Goal: Find specific page/section: Find specific page/section

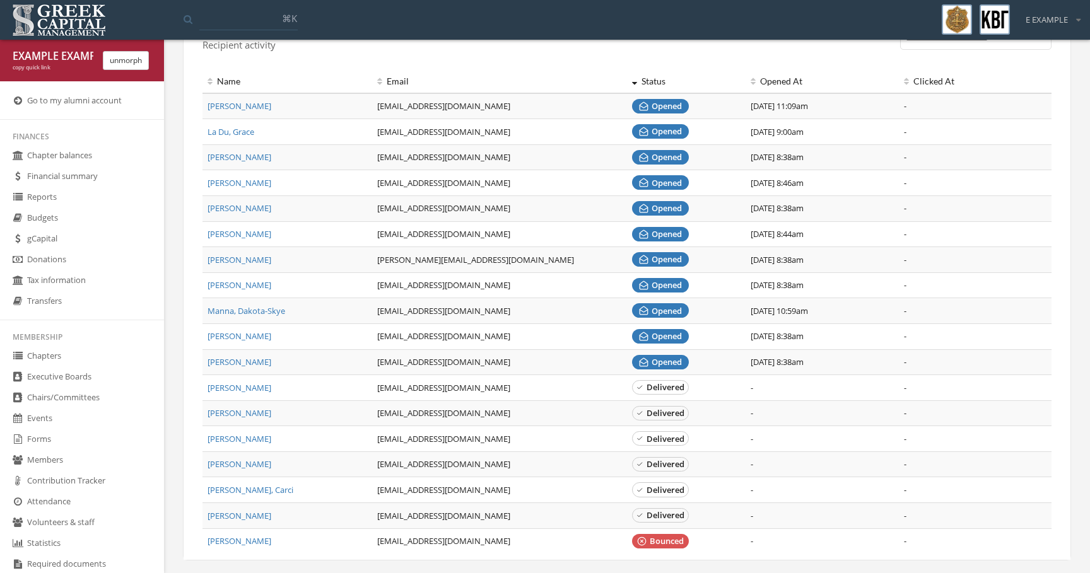
scroll to position [539, 0]
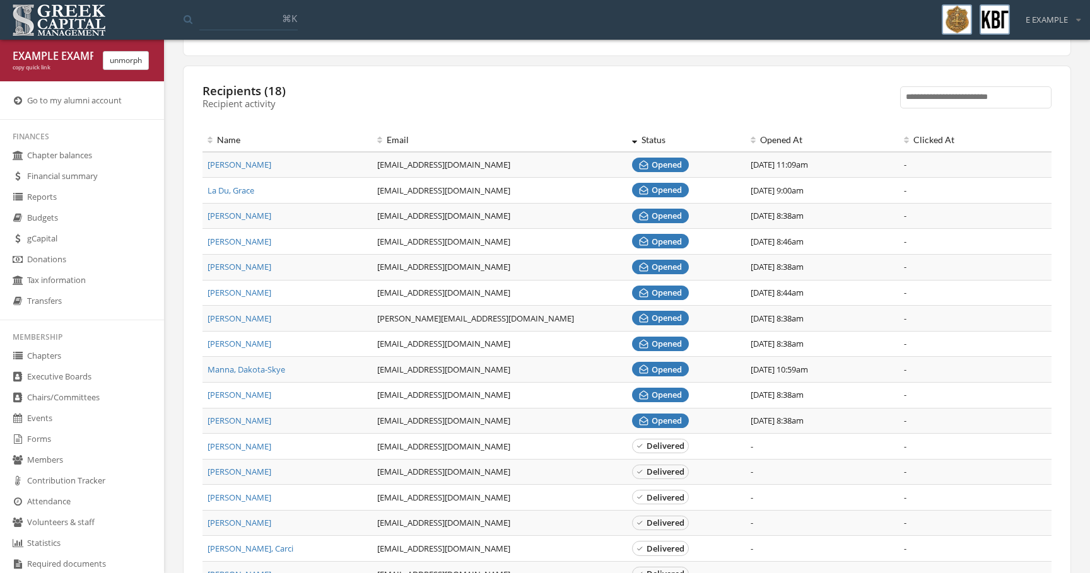
click at [237, 190] on span "La Du, Grace" at bounding box center [231, 190] width 47 height 11
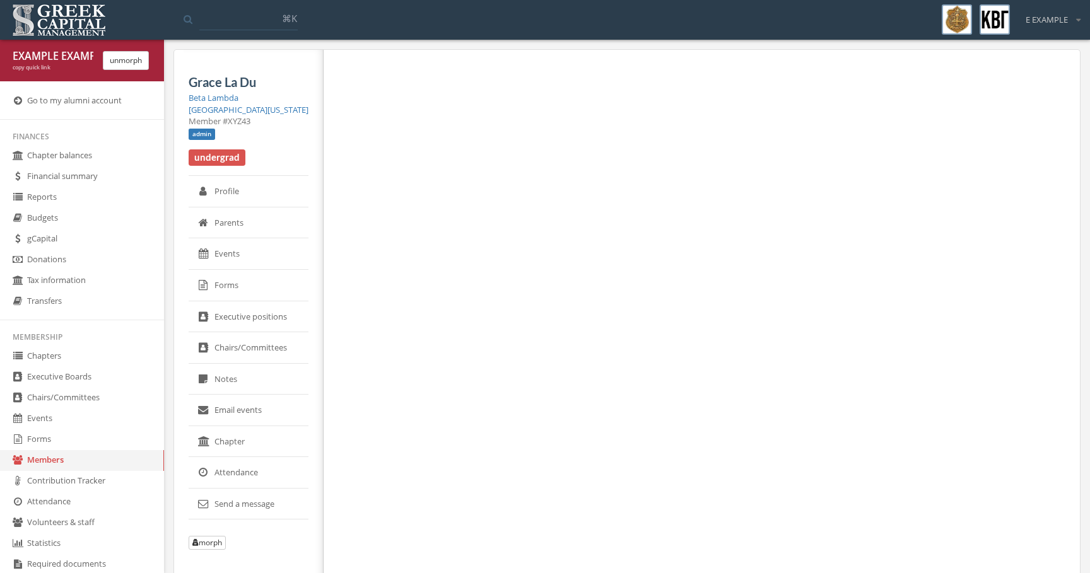
click at [276, 403] on link "Email events" at bounding box center [249, 411] width 120 height 32
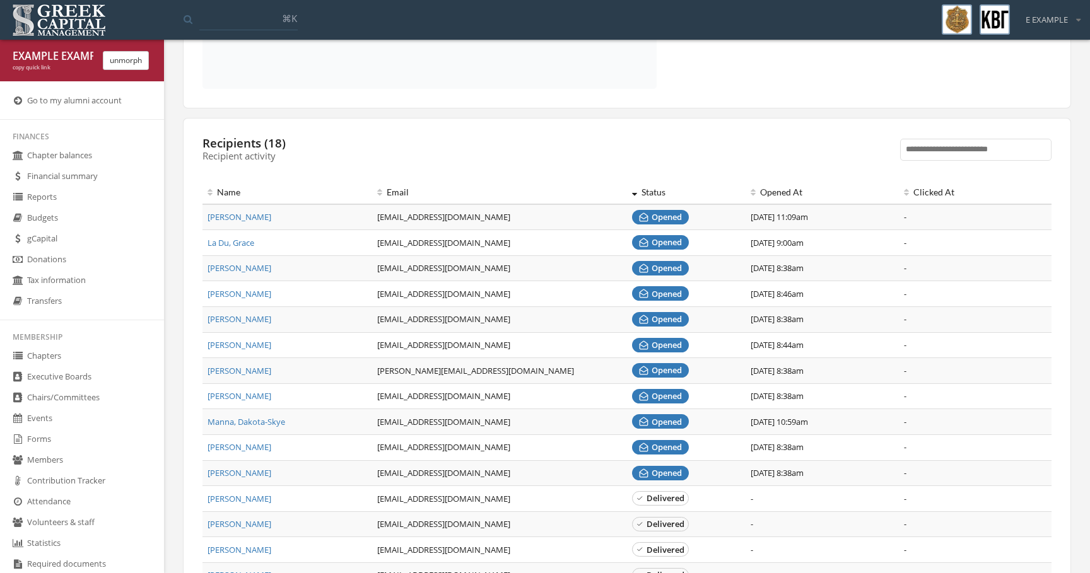
scroll to position [482, 0]
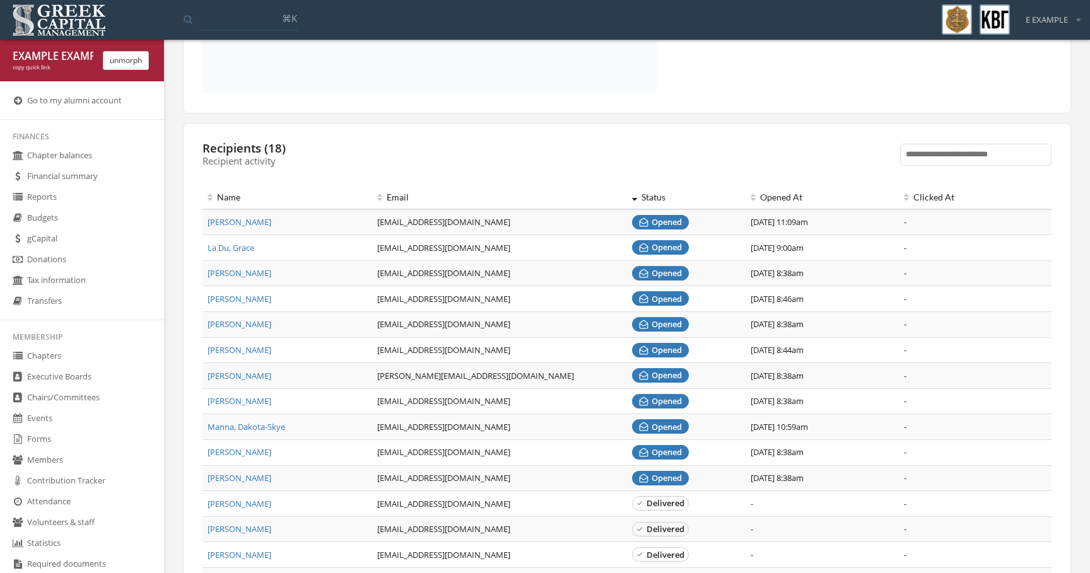
click at [234, 246] on span "La Du, Grace" at bounding box center [231, 247] width 47 height 11
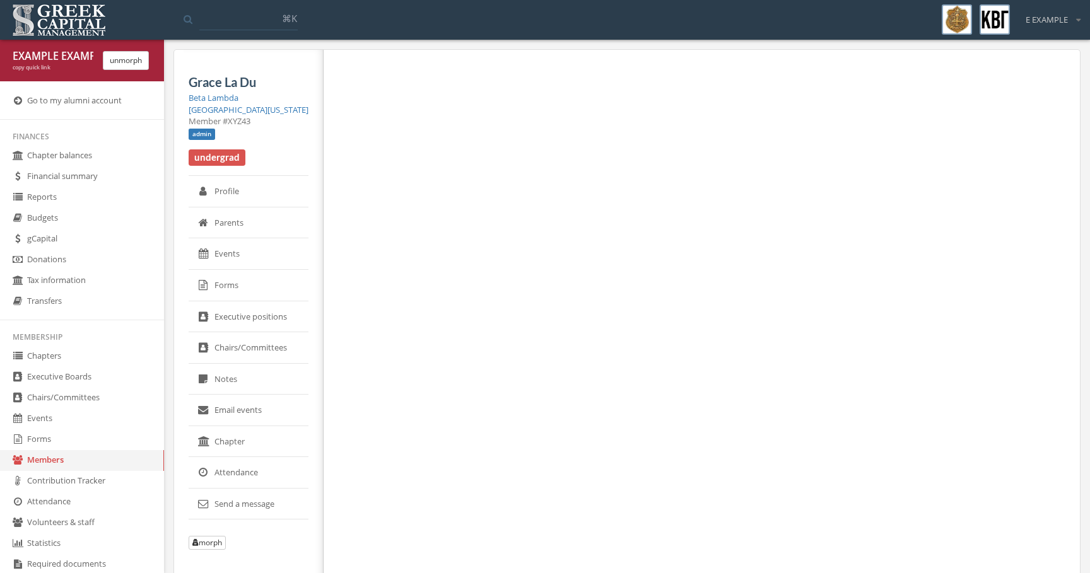
click at [341, 233] on div at bounding box center [697, 322] width 747 height 544
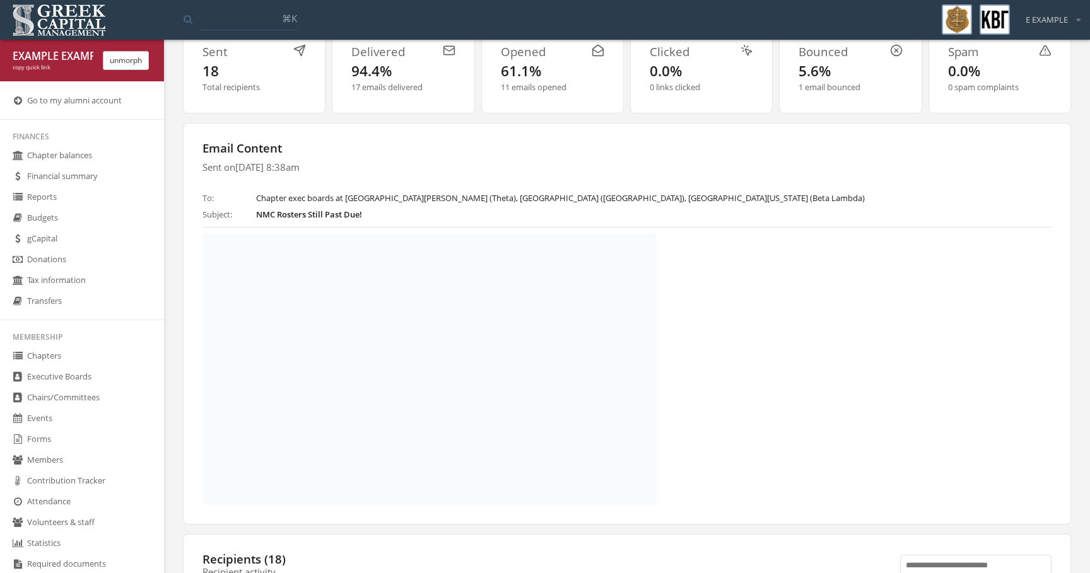
scroll to position [362, 0]
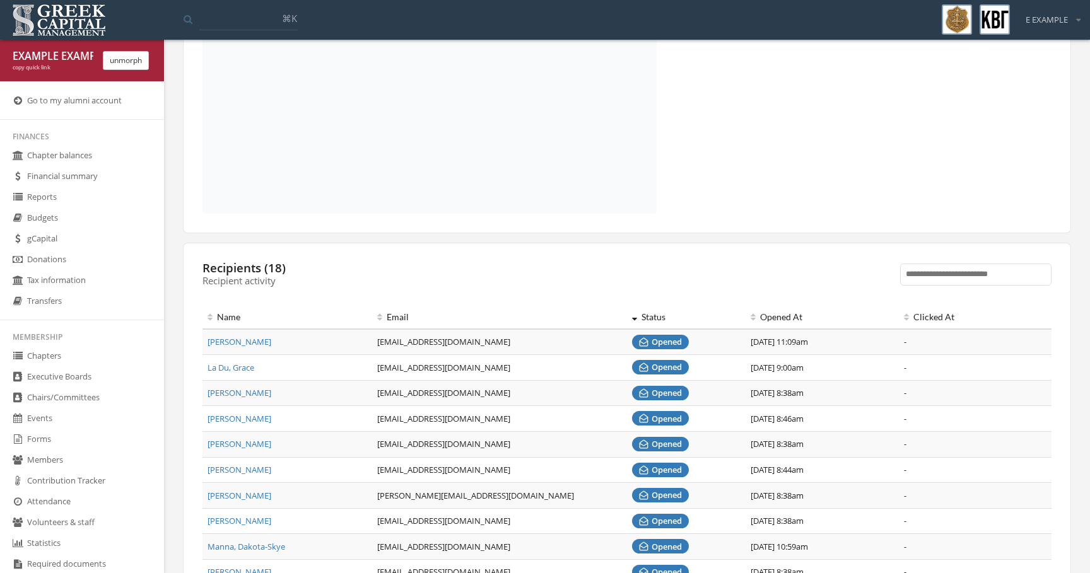
click at [238, 368] on span "La Du, Grace" at bounding box center [231, 367] width 47 height 11
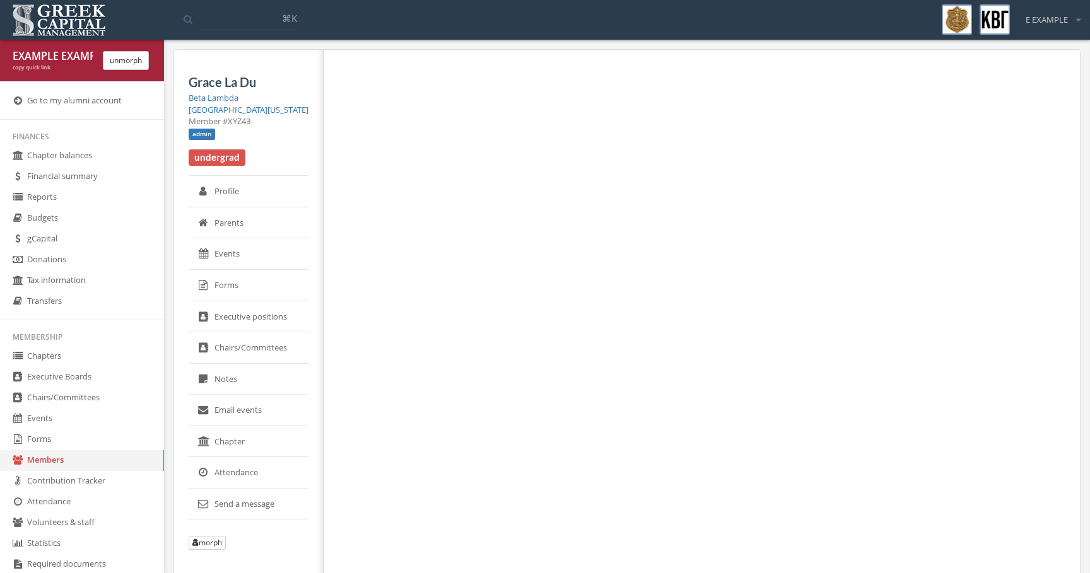
click at [241, 401] on link "Email events" at bounding box center [249, 411] width 120 height 32
